Goal: Task Accomplishment & Management: Complete application form

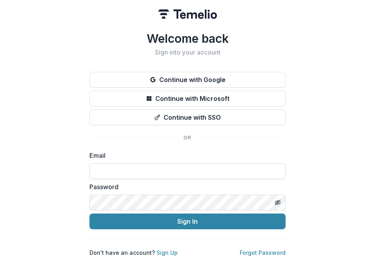
click at [144, 164] on input at bounding box center [187, 171] width 196 height 16
type input "**********"
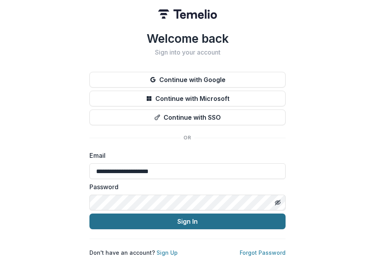
click at [166, 213] on button "Sign In" at bounding box center [187, 221] width 196 height 16
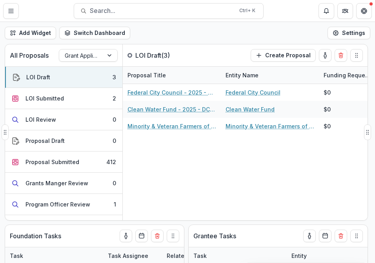
click at [163, 44] on div "All Proposals Grant Application Process LOI Draft ( 3 ) Create Proposal LOI Dra…" at bounding box center [186, 132] width 363 height 176
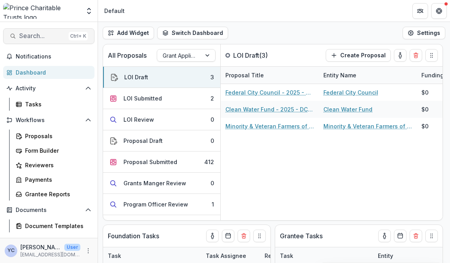
click at [41, 33] on span "Search..." at bounding box center [42, 35] width 46 height 7
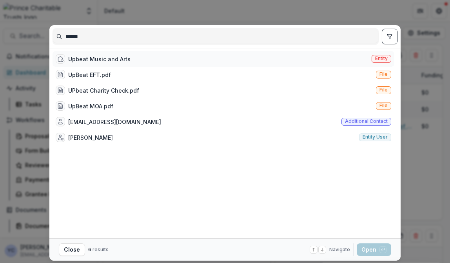
type input "******"
click at [96, 62] on div "Upbeat Music and Arts" at bounding box center [99, 59] width 62 height 8
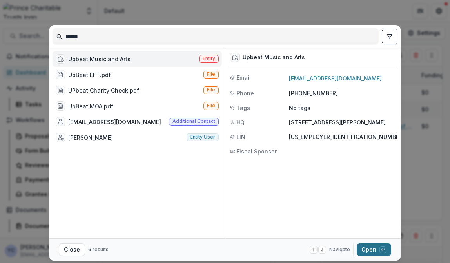
click at [372, 244] on button "Open with enter key" at bounding box center [374, 249] width 35 height 13
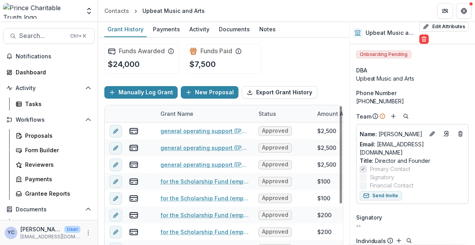
click at [308, 71] on div "Funds Awarded $24,000 Funds Paid $7,500" at bounding box center [223, 59] width 239 height 42
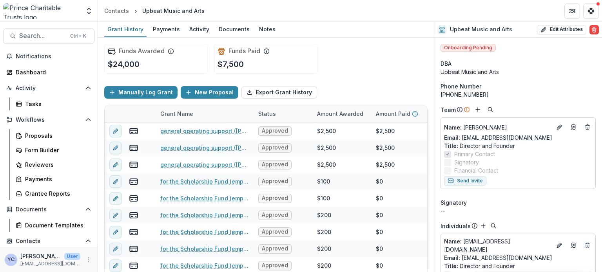
click at [368, 71] on div "Funds Awarded $24,000 Funds Paid $7,500" at bounding box center [265, 59] width 323 height 42
click at [374, 91] on div "Manually Log Grant New Proposal Export Grant History" at bounding box center [265, 92] width 323 height 25
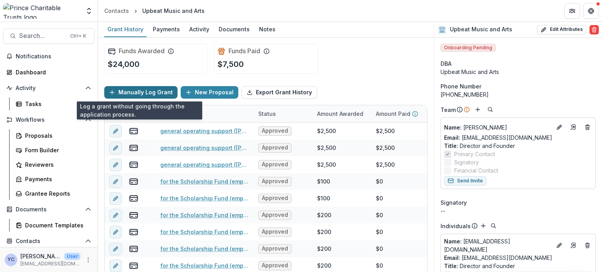
click at [146, 92] on button "Manually Log Grant" at bounding box center [140, 92] width 73 height 13
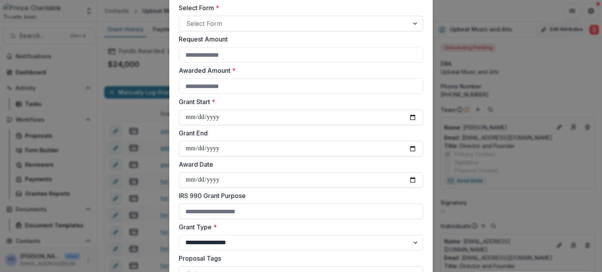
scroll to position [311, 0]
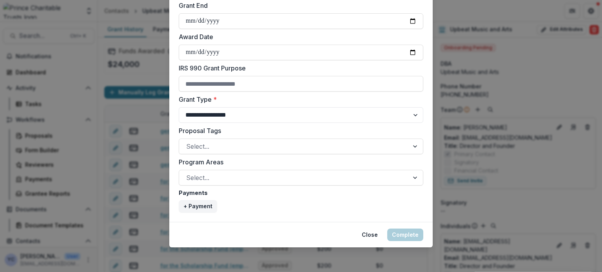
click at [240, 227] on footer "Close Complete" at bounding box center [300, 234] width 263 height 25
click at [221, 145] on div at bounding box center [294, 146] width 216 height 11
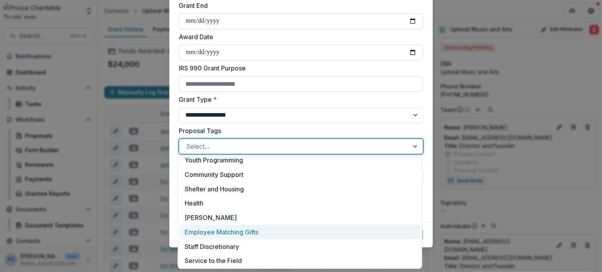
scroll to position [209, 0]
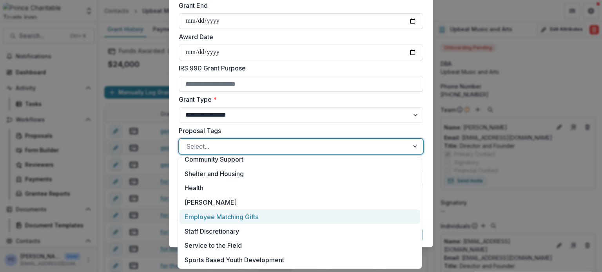
click at [238, 214] on div "Employee Matching Gifts" at bounding box center [300, 217] width 241 height 15
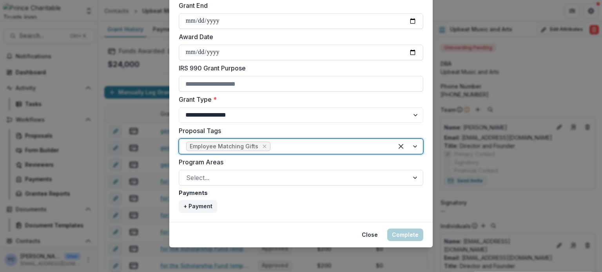
click at [374, 146] on div at bounding box center [408, 146] width 30 height 15
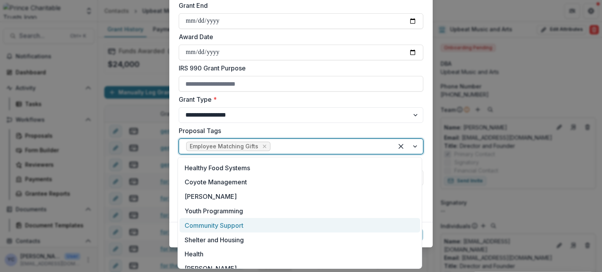
scroll to position [194, 0]
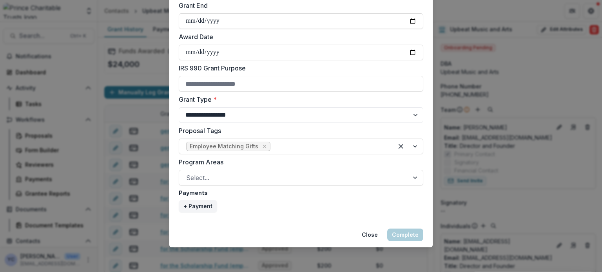
click at [173, 232] on footer "Close Complete" at bounding box center [300, 234] width 263 height 25
click at [329, 148] on div at bounding box center [329, 146] width 114 height 11
click at [304, 173] on div at bounding box center [294, 178] width 216 height 11
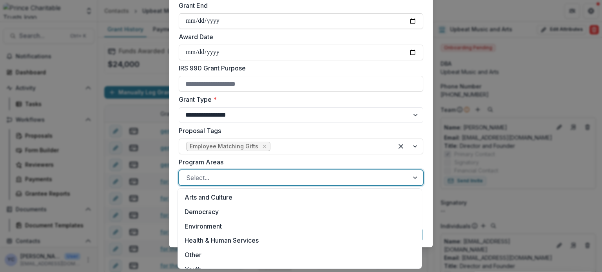
scroll to position [0, 0]
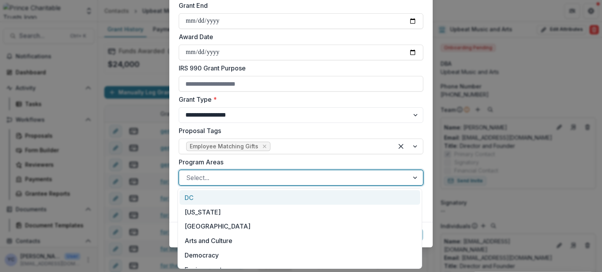
click at [217, 197] on div "DC" at bounding box center [300, 198] width 241 height 15
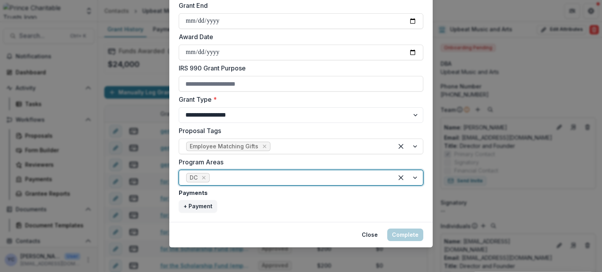
click at [374, 180] on div at bounding box center [408, 178] width 30 height 15
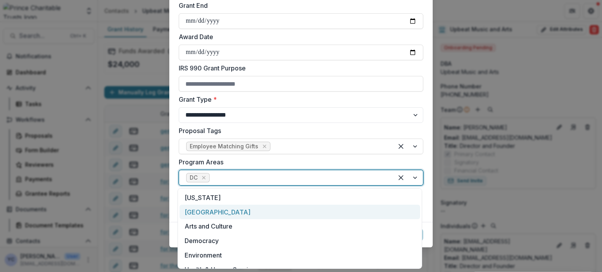
click at [202, 211] on div "Chicago" at bounding box center [300, 212] width 241 height 15
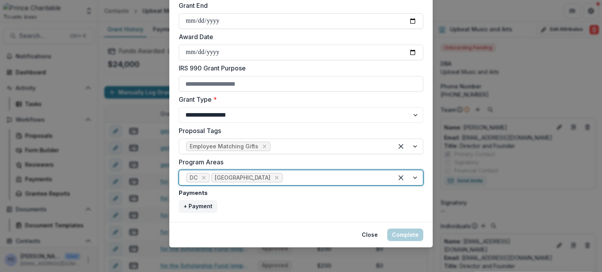
click at [374, 179] on div at bounding box center [408, 178] width 30 height 15
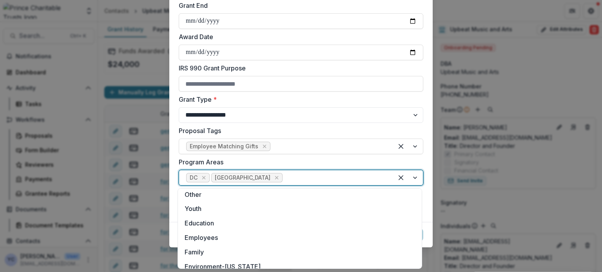
scroll to position [76, 0]
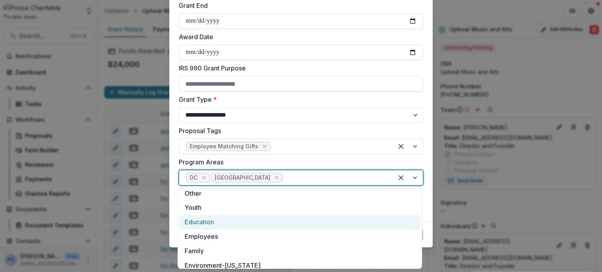
click at [173, 228] on footer "Close Complete" at bounding box center [300, 234] width 263 height 25
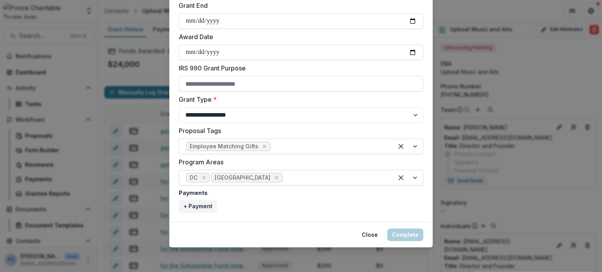
click at [374, 174] on div at bounding box center [408, 178] width 30 height 15
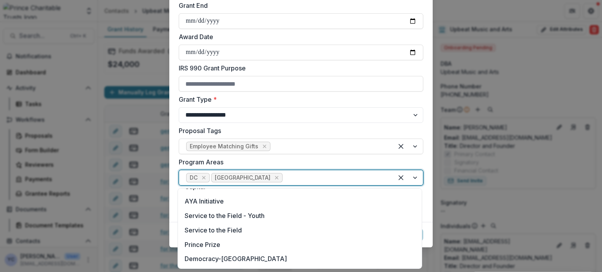
scroll to position [0, 0]
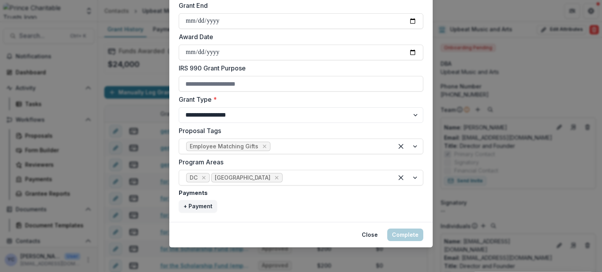
click at [374, 149] on div at bounding box center [408, 146] width 30 height 15
click at [374, 129] on label "Proposal Tags" at bounding box center [299, 130] width 240 height 9
click at [274, 142] on input "Proposal Tags" at bounding box center [273, 146] width 2 height 9
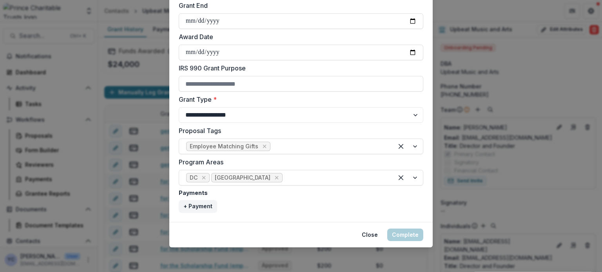
click at [374, 158] on div "Program Areas DC Chicago" at bounding box center [301, 172] width 245 height 28
click at [374, 131] on div "Proposal Tags Employee Matching Gifts" at bounding box center [301, 140] width 245 height 28
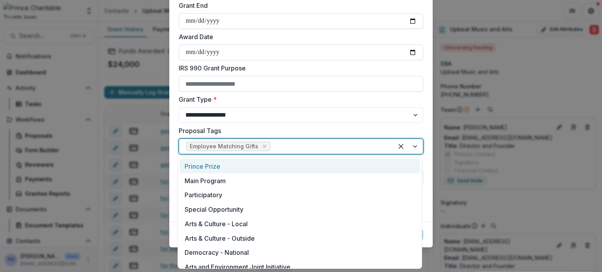
click at [374, 145] on div at bounding box center [408, 146] width 30 height 15
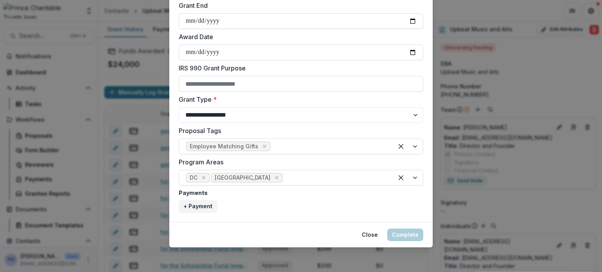
click at [374, 162] on label "Program Areas" at bounding box center [299, 162] width 240 height 9
click at [286, 173] on input "Program Areas" at bounding box center [285, 177] width 2 height 9
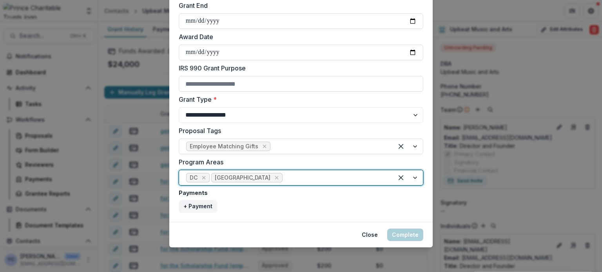
click at [343, 210] on div "+ Payment" at bounding box center [301, 206] width 245 height 13
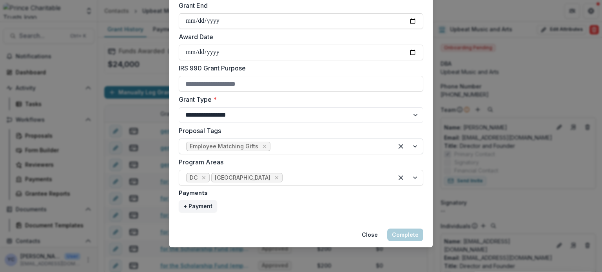
click at [374, 147] on div at bounding box center [408, 146] width 30 height 15
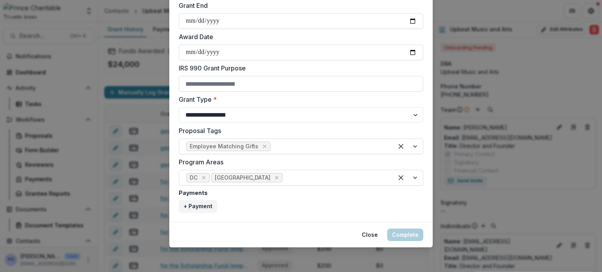
click at [296, 232] on footer "Close Complete" at bounding box center [300, 234] width 263 height 25
click at [317, 236] on footer "Close Complete" at bounding box center [300, 234] width 263 height 25
click at [262, 229] on footer "Close Complete" at bounding box center [300, 234] width 263 height 25
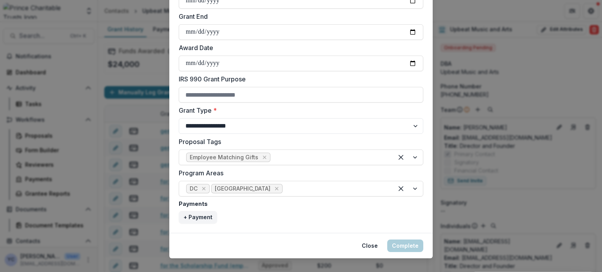
click at [304, 235] on footer "Close Complete" at bounding box center [300, 245] width 263 height 25
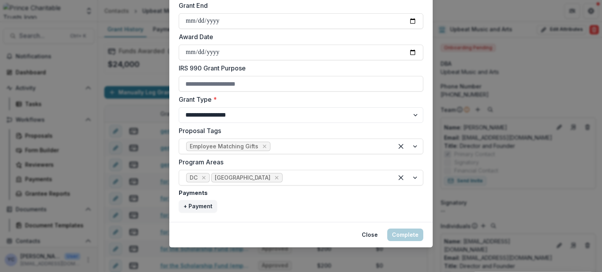
scroll to position [311, 0]
click at [374, 145] on div at bounding box center [408, 147] width 30 height 15
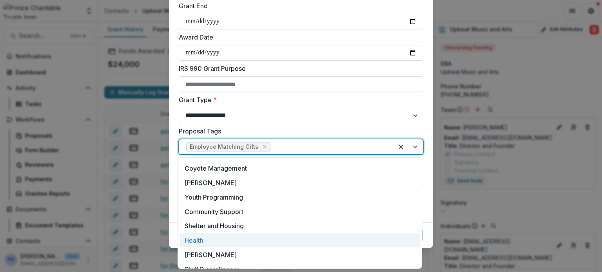
scroll to position [195, 0]
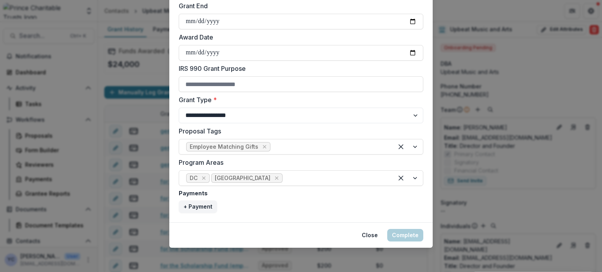
click at [374, 205] on div "+ Payment" at bounding box center [301, 207] width 245 height 13
click at [374, 211] on div "+ Payment" at bounding box center [301, 207] width 245 height 13
click at [374, 146] on div at bounding box center [408, 147] width 30 height 15
click at [235, 131] on label "Proposal Tags" at bounding box center [299, 131] width 240 height 9
click at [272, 142] on input "Proposal Tags" at bounding box center [273, 146] width 2 height 9
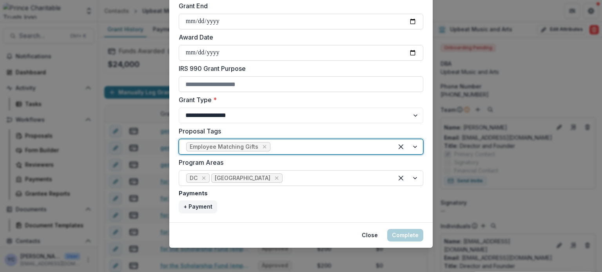
click at [374, 145] on div at bounding box center [408, 147] width 30 height 15
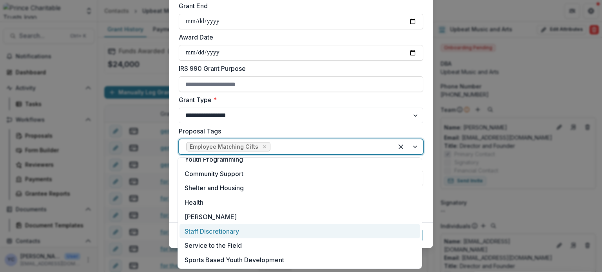
click at [169, 235] on footer "Close Complete" at bounding box center [300, 235] width 263 height 25
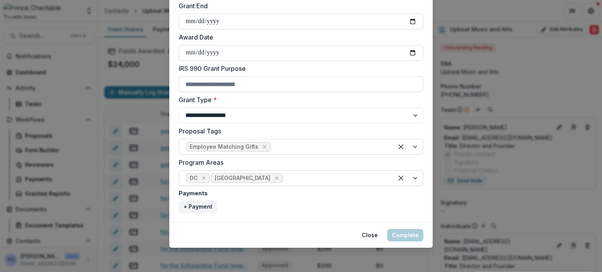
click at [374, 178] on div at bounding box center [408, 178] width 30 height 15
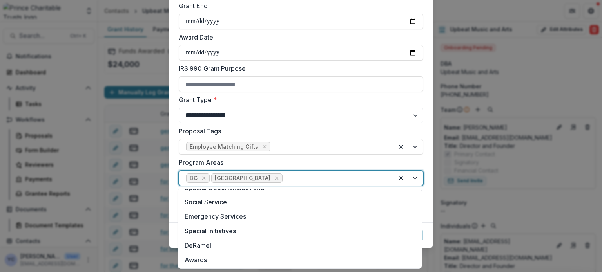
scroll to position [269, 0]
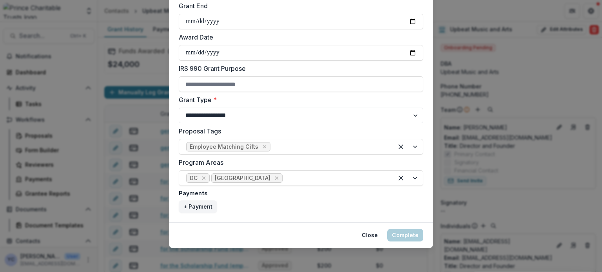
click at [374, 202] on div "+ Payment" at bounding box center [301, 207] width 245 height 13
click at [374, 180] on div at bounding box center [408, 178] width 30 height 15
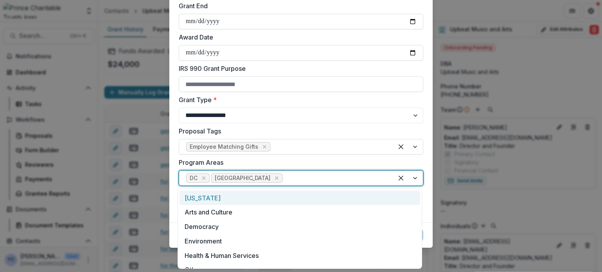
click at [317, 158] on label "Program Areas" at bounding box center [299, 162] width 240 height 9
click at [286, 174] on input "Program Areas" at bounding box center [285, 178] width 2 height 9
click at [374, 179] on div at bounding box center [408, 178] width 30 height 15
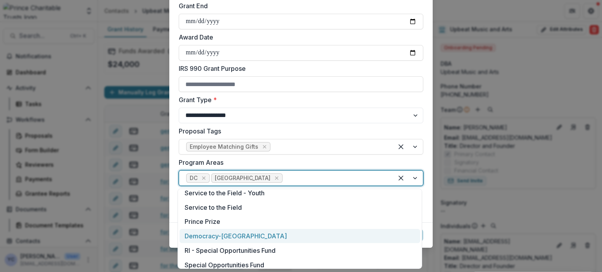
scroll to position [270, 0]
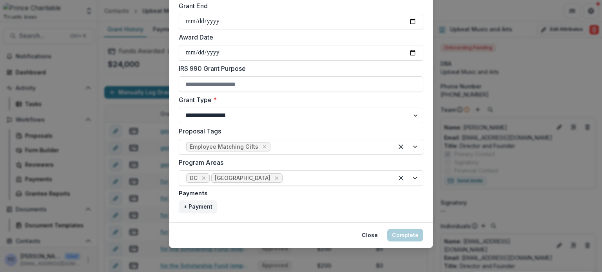
click at [373, 162] on label "Program Areas" at bounding box center [299, 162] width 240 height 9
click at [286, 174] on input "Program Areas" at bounding box center [285, 178] width 2 height 9
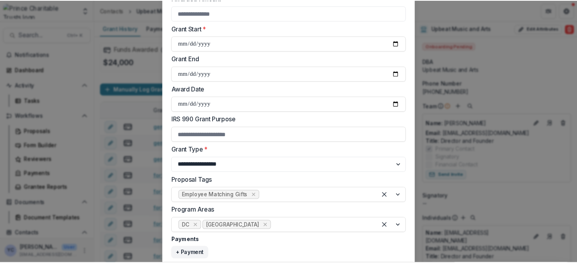
scroll to position [311, 0]
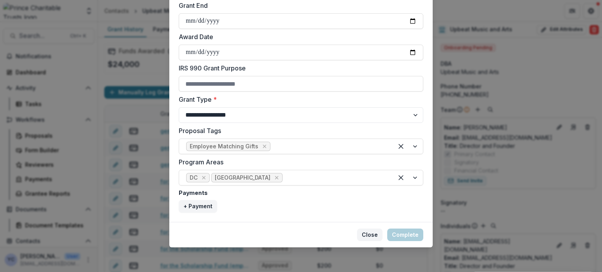
click at [371, 233] on button "Close" at bounding box center [369, 235] width 25 height 13
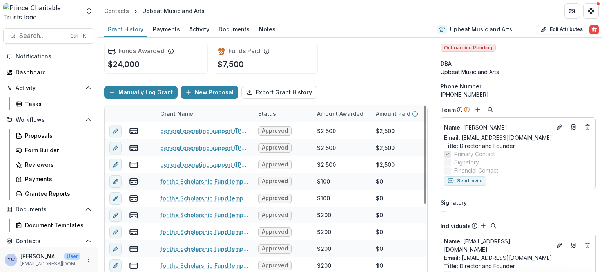
click at [374, 85] on div "Manually Log Grant New Proposal Export Grant History" at bounding box center [265, 92] width 323 height 25
click at [41, 39] on span "Search..." at bounding box center [42, 35] width 46 height 7
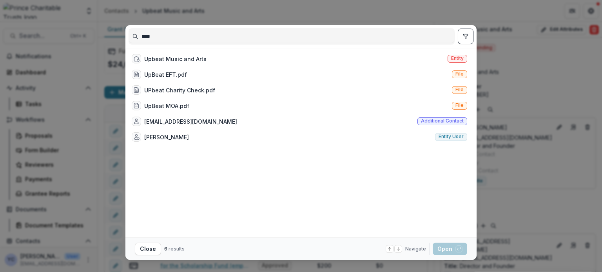
type input "****"
click at [374, 66] on div "**** Upbeat Music and Arts Entity UpBeat EFT.pdf File UPbeat Charity Check.pdf …" at bounding box center [301, 136] width 602 height 272
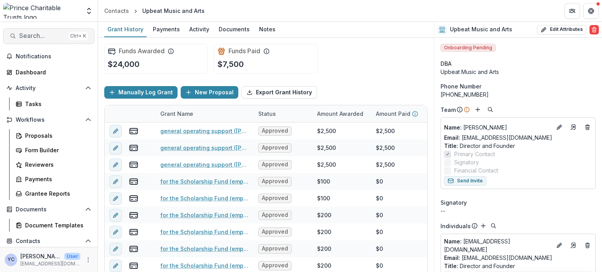
click at [45, 33] on span "Search..." at bounding box center [42, 35] width 46 height 7
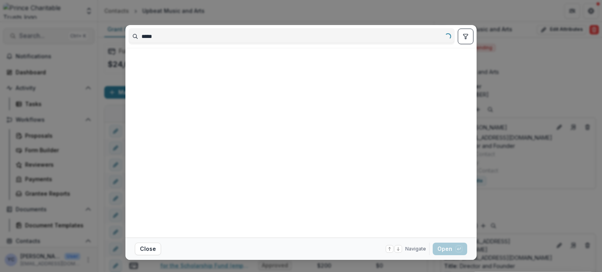
type input "****"
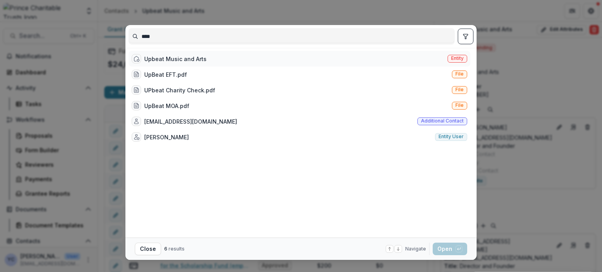
click at [198, 59] on div "Upbeat Music and Arts" at bounding box center [175, 59] width 62 height 8
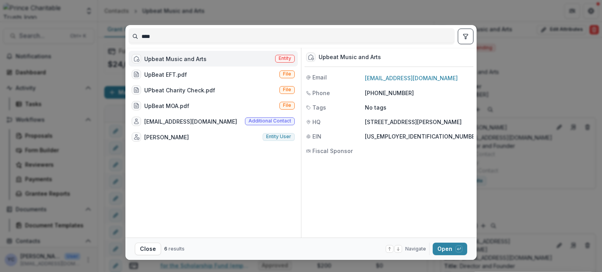
click at [374, 47] on div "**** Upbeat Music and Arts Entity UpBeat EFT.pdf File UPbeat Charity Check.pdf …" at bounding box center [301, 136] width 602 height 272
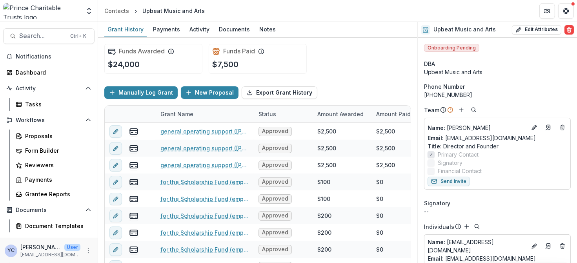
click at [361, 61] on div "Funds Awarded $24,000 Funds Paid $7,500" at bounding box center [257, 59] width 307 height 42
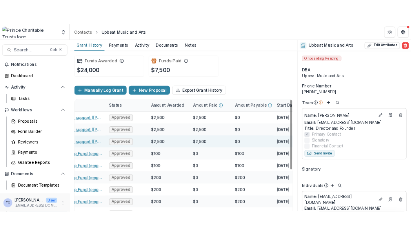
scroll to position [0, 0]
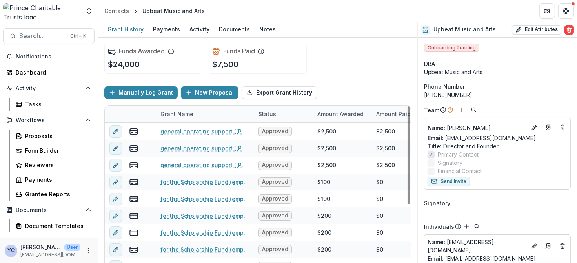
click at [364, 89] on div "Manually Log Grant New Proposal Export Grant History" at bounding box center [257, 92] width 307 height 25
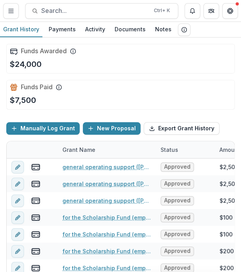
click at [147, 64] on div "Funds Awarded $24,000" at bounding box center [120, 59] width 228 height 30
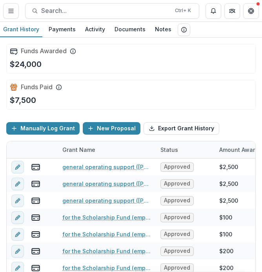
click at [11, 114] on div "Funds Awarded $24,000 Funds Paid $7,500" at bounding box center [130, 77] width 249 height 78
